Goal: Transaction & Acquisition: Purchase product/service

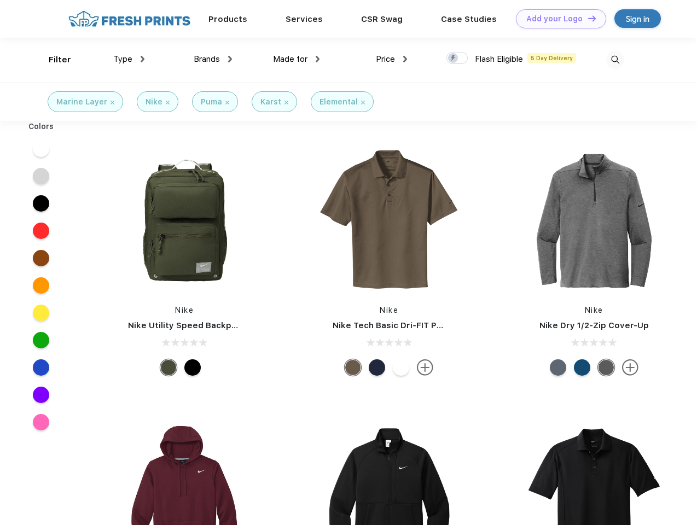
click at [557, 19] on link "Add your Logo Design Tool" at bounding box center [561, 18] width 90 height 19
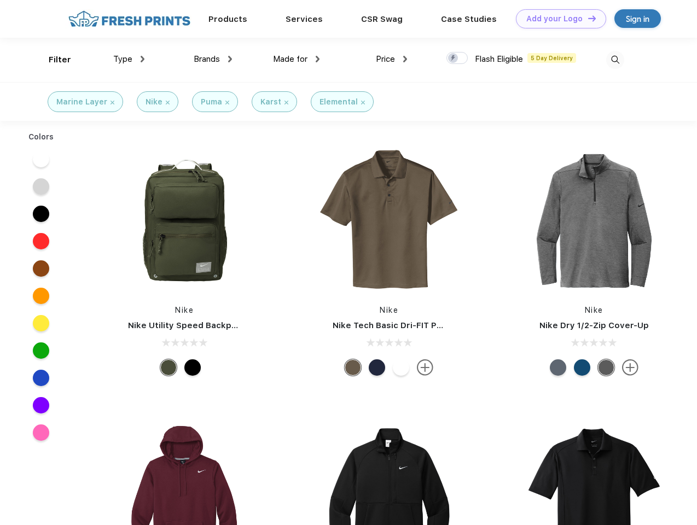
click at [0, 0] on div "Design Tool" at bounding box center [0, 0] width 0 height 0
click at [587, 18] on link "Add your Logo Design Tool" at bounding box center [561, 18] width 90 height 19
click at [53, 60] on div "Filter" at bounding box center [60, 60] width 22 height 13
click at [129, 59] on span "Type" at bounding box center [122, 59] width 19 height 10
click at [213, 59] on span "Brands" at bounding box center [207, 59] width 26 height 10
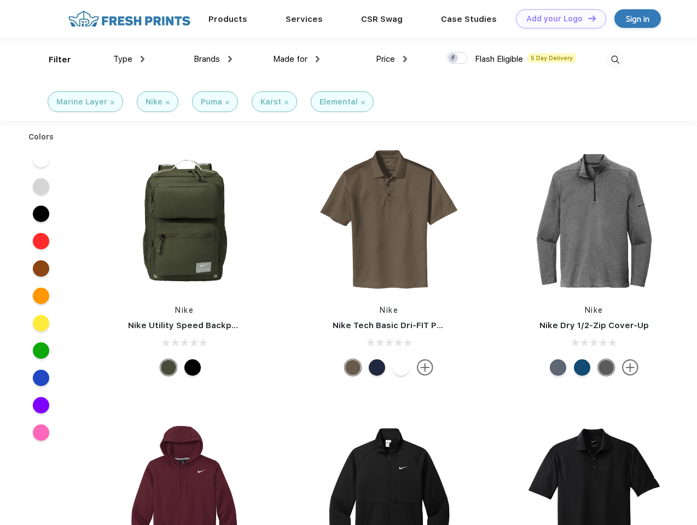
click at [297, 59] on span "Made for" at bounding box center [290, 59] width 34 height 10
click at [392, 59] on span "Price" at bounding box center [385, 59] width 19 height 10
click at [457, 59] on div at bounding box center [457, 58] width 21 height 12
click at [454, 59] on input "checkbox" at bounding box center [450, 54] width 7 height 7
click at [615, 60] on img at bounding box center [615, 60] width 18 height 18
